Goal: Find specific page/section: Find specific page/section

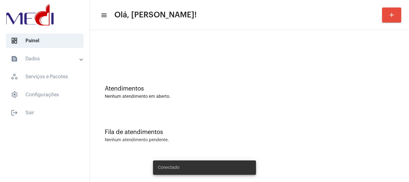
click at [202, 70] on div "Atendimentos Nenhum atendimento em aberto." at bounding box center [249, 88] width 313 height 43
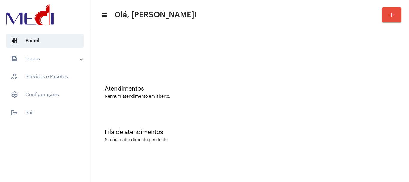
drag, startPoint x: 206, startPoint y: 48, endPoint x: 110, endPoint y: 3, distance: 106.3
click at [205, 47] on div at bounding box center [249, 50] width 313 height 34
click at [255, 104] on div "Atendimentos Nenhum atendimento em aberto." at bounding box center [249, 88] width 313 height 43
click at [180, 115] on div "Fila de atendimentos Nenhum atendimento pendente." at bounding box center [249, 132] width 313 height 43
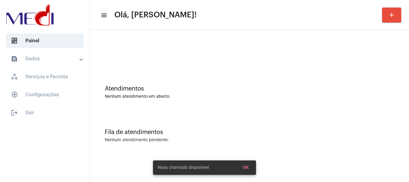
click at [191, 122] on div "Fila de atendimentos Nenhum atendimento pendente." at bounding box center [249, 132] width 313 height 43
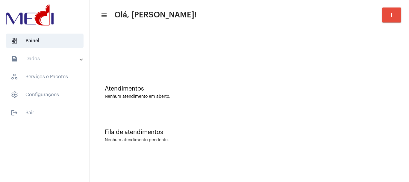
drag, startPoint x: 189, startPoint y: 58, endPoint x: 175, endPoint y: 29, distance: 31.7
click at [189, 57] on div at bounding box center [249, 50] width 313 height 34
click at [227, 123] on div "Fila de atendimentos Nenhum atendimento pendente." at bounding box center [249, 132] width 313 height 43
click at [42, 65] on mat-expansion-panel-header "text_snippet_outlined Dados" at bounding box center [47, 59] width 86 height 14
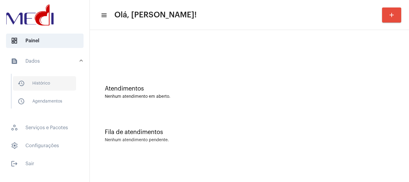
click at [48, 84] on span "history_outlined Histórico" at bounding box center [44, 83] width 63 height 14
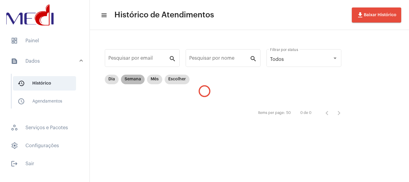
click at [134, 78] on mat-chip "Semana" at bounding box center [133, 80] width 24 height 10
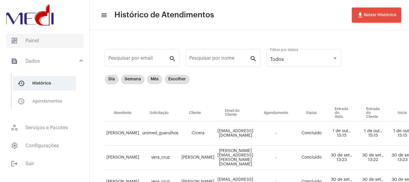
click at [41, 43] on span "dashboard Painel" at bounding box center [45, 41] width 78 height 14
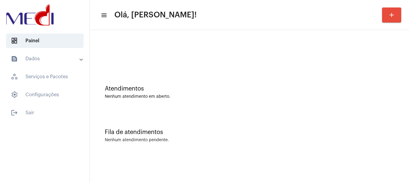
click at [164, 108] on div "Atendimentos Nenhum atendimento em aberto." at bounding box center [249, 88] width 313 height 43
